Goal: Find specific page/section: Find specific page/section

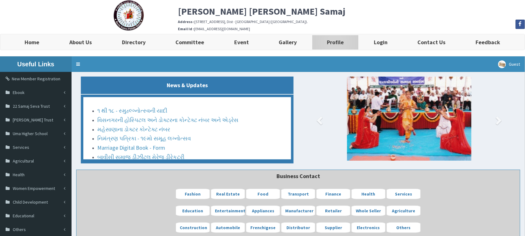
click at [327, 42] on link "Profile" at bounding box center [335, 42] width 47 height 16
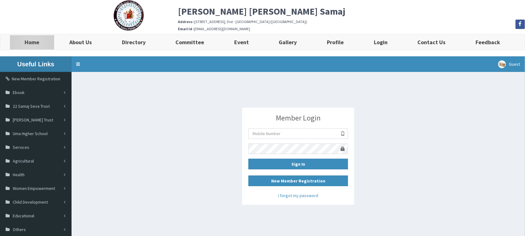
click at [37, 45] on b "Home" at bounding box center [32, 42] width 15 height 7
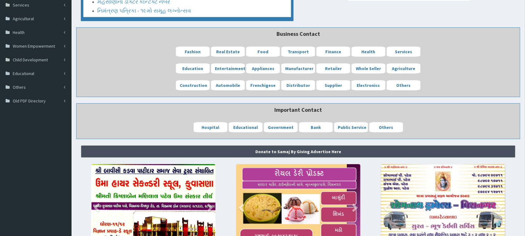
scroll to position [86, 0]
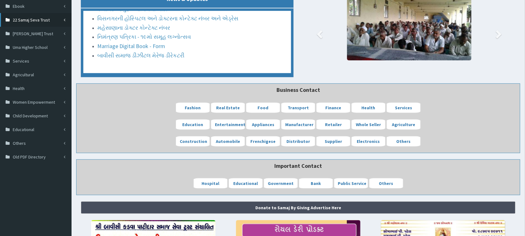
click at [64, 21] on icon at bounding box center [65, 20] width 2 height 4
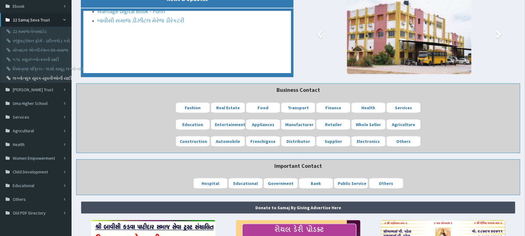
click at [37, 79] on link "લગ્નોત્સુક યુવક-યુવતીઓની યાદી" at bounding box center [36, 77] width 69 height 9
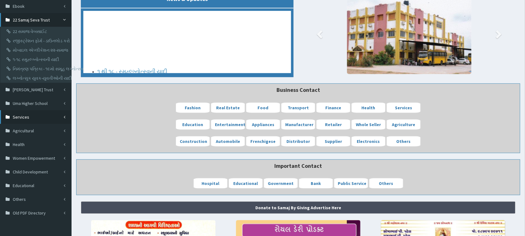
click at [65, 117] on link "Services" at bounding box center [36, 117] width 72 height 14
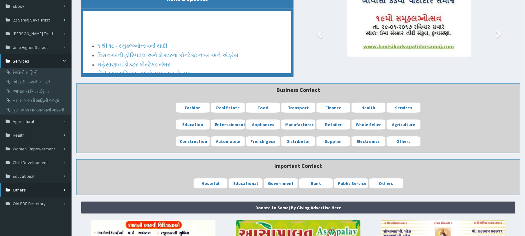
click at [63, 191] on link "Others" at bounding box center [36, 190] width 72 height 14
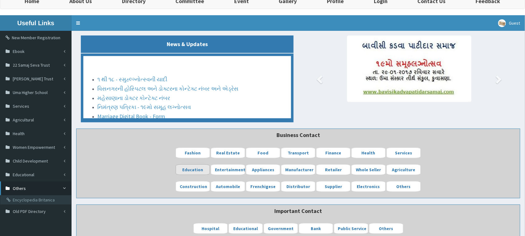
scroll to position [0, 0]
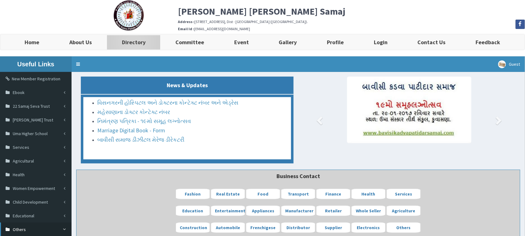
click at [143, 44] on b "Directory" at bounding box center [134, 42] width 24 height 7
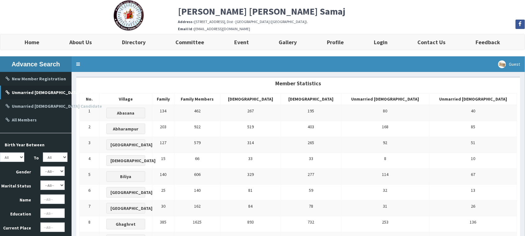
click at [56, 94] on b "Unmarried Male Candidate" at bounding box center [57, 93] width 90 height 6
